Goal: Use online tool/utility: Use online tool/utility

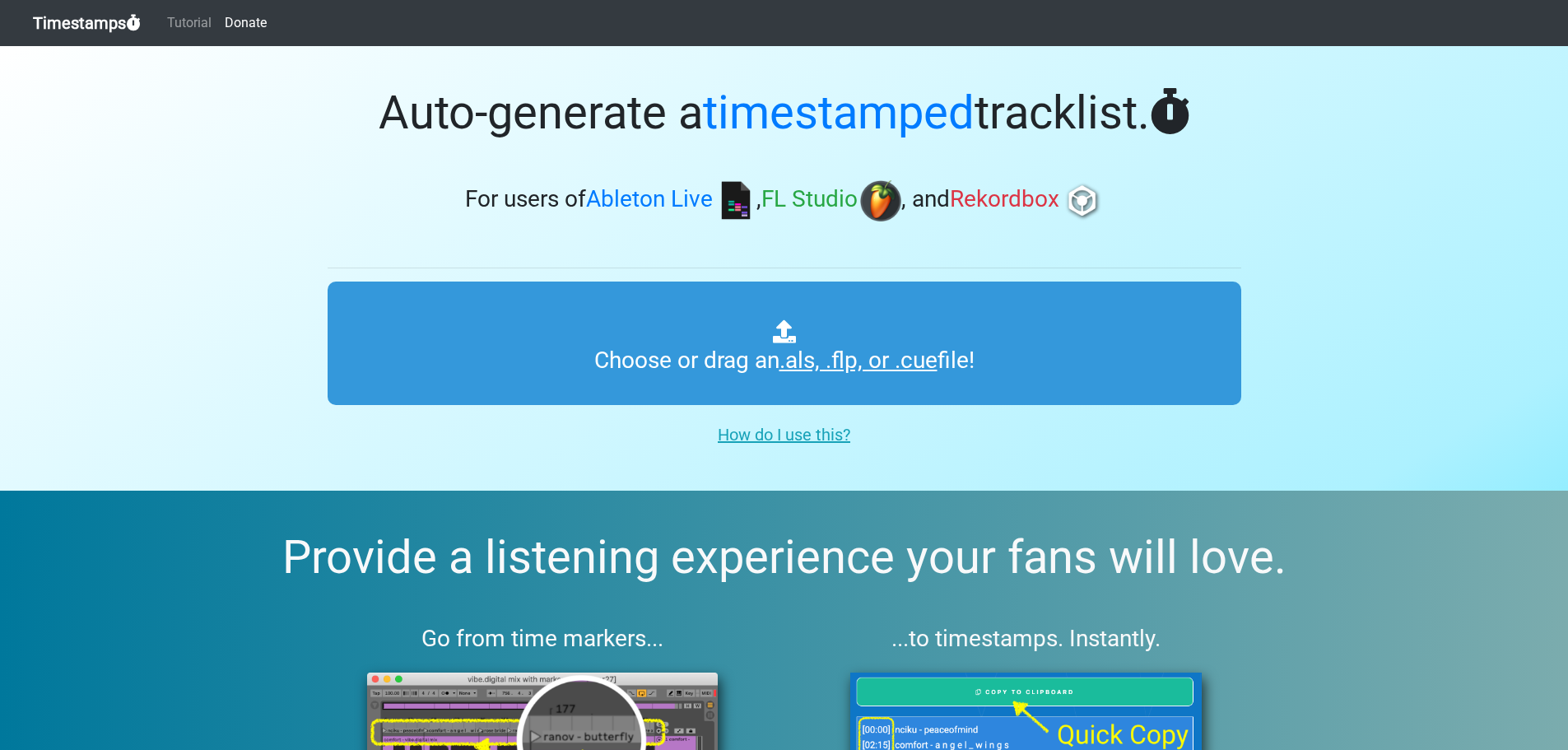
type input "C:\fakepath\01 Dj Lyxa - Uplifting Trance Vol. 80.cue"
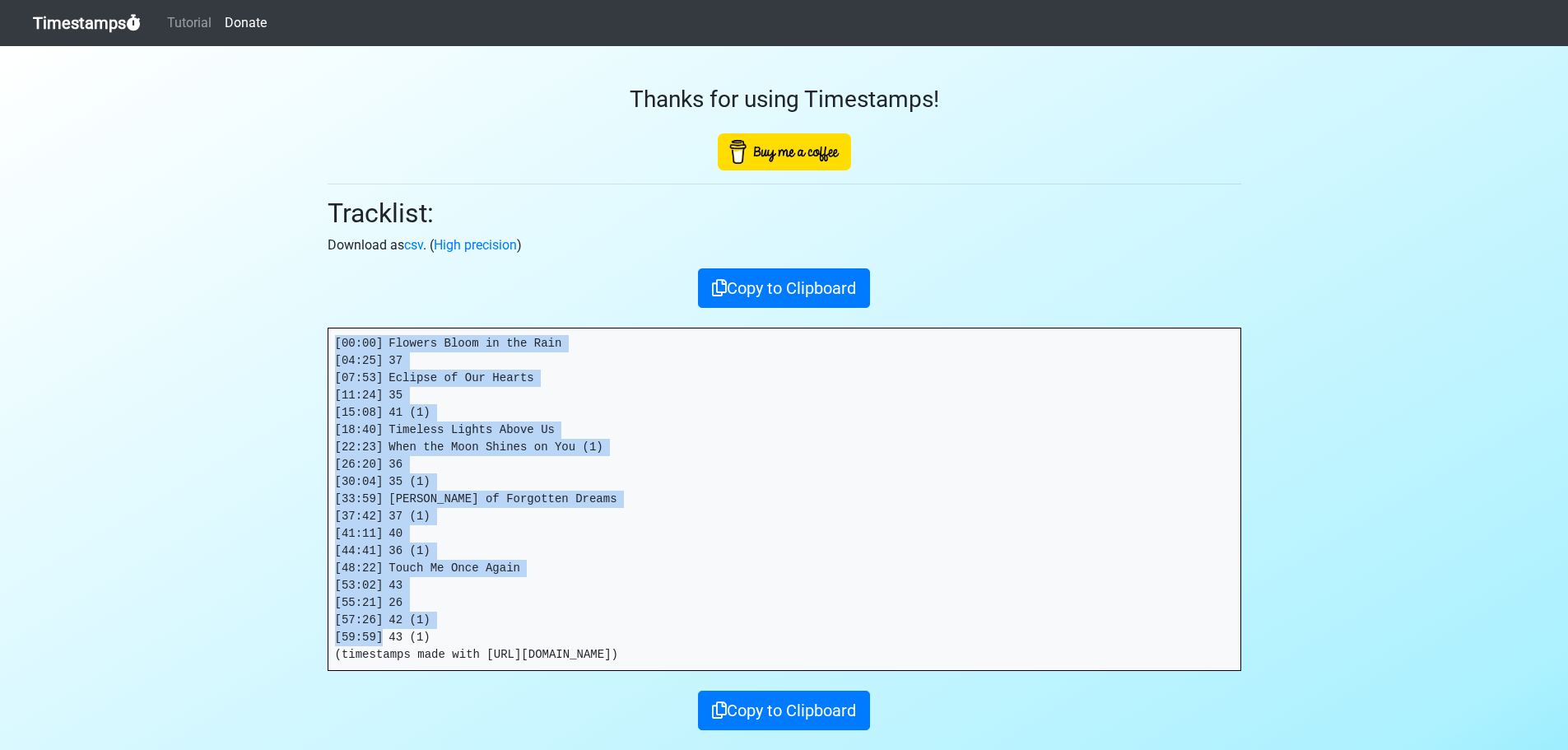
drag, startPoint x: 429, startPoint y: 640, endPoint x: 338, endPoint y: 343, distance: 310.6
click at [338, 343] on pre "[00:00] Flowers Bloom in the Rain [04:25] 37 [07:53] Eclipse of Our Hearts [11:…" at bounding box center [784, 499] width 912 height 342
copy pre "[00:00] Flowers Bloom in the Rain [04:25] 37 [07:53] Eclipse of Our Hearts [11:…"
